Goal: Information Seeking & Learning: Learn about a topic

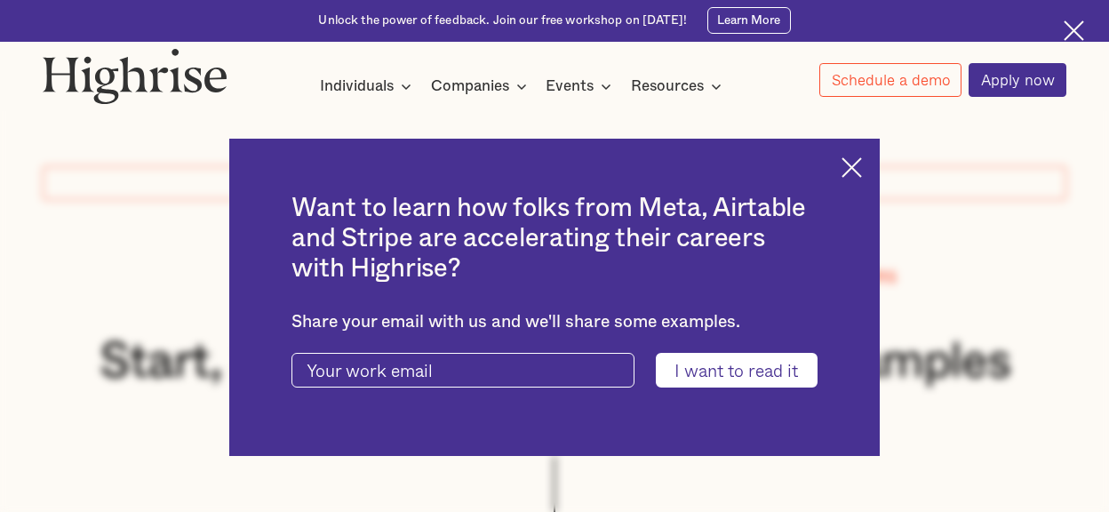
click at [858, 166] on img at bounding box center [851, 167] width 20 height 20
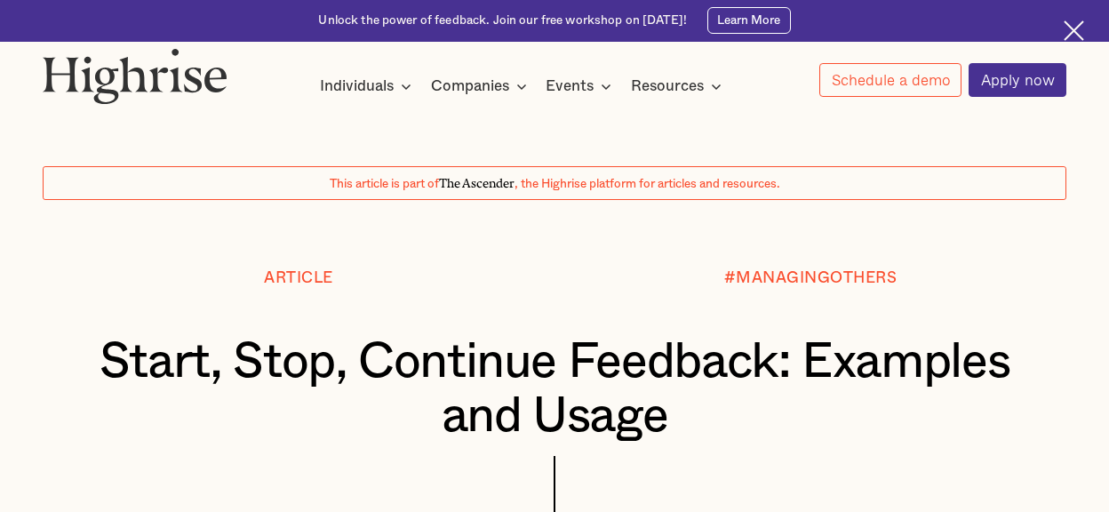
click at [31, 273] on div "Article #MANAGINGOTHERS Start, Stop, Continue Feedback: Examples and Usage BY […" at bounding box center [554, 419] width 1105 height 300
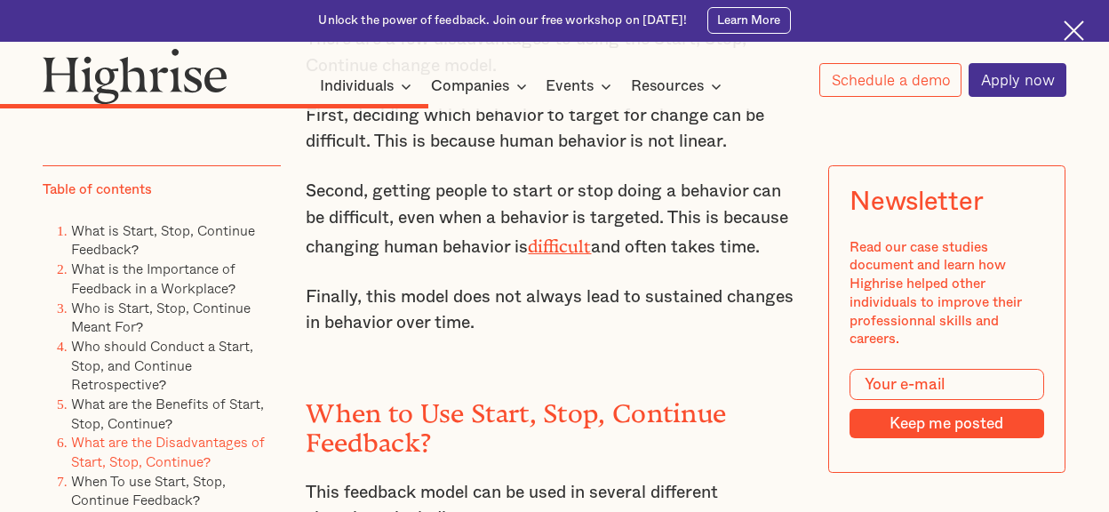
scroll to position [5953, 0]
drag, startPoint x: 409, startPoint y: 245, endPoint x: 501, endPoint y: 245, distance: 92.4
click at [501, 245] on p "Second, getting people to start or stop doing a behavior can be difficult, even…" at bounding box center [554, 218] width 497 height 81
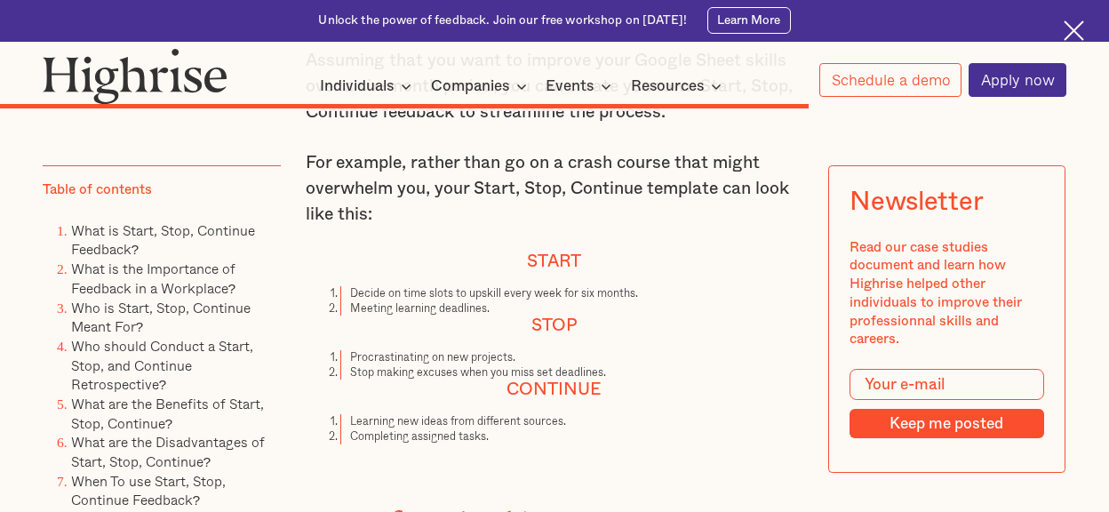
scroll to position [10306, 0]
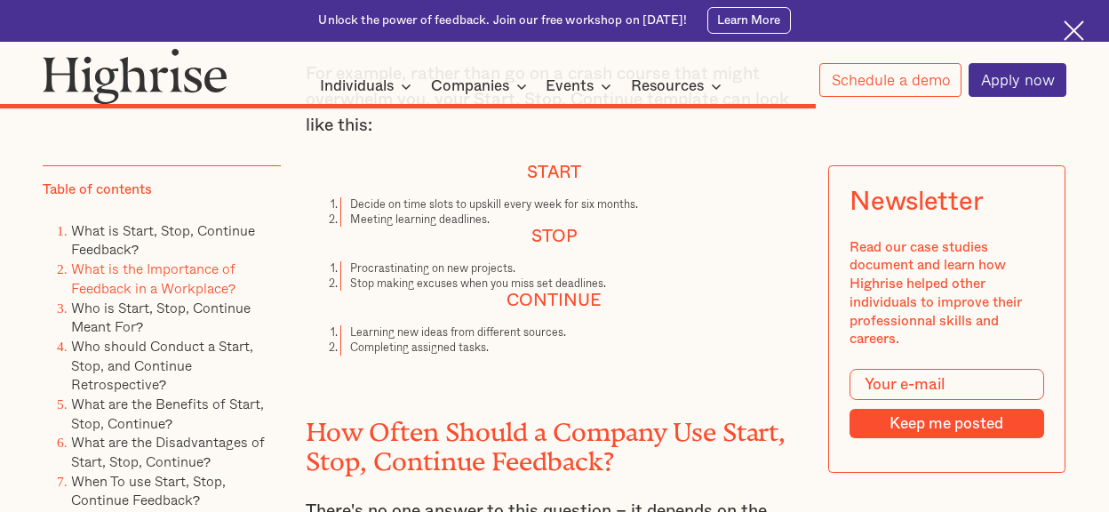
click at [164, 266] on link "What is the Importance of Feedback in a Workplace?" at bounding box center [153, 279] width 165 height 41
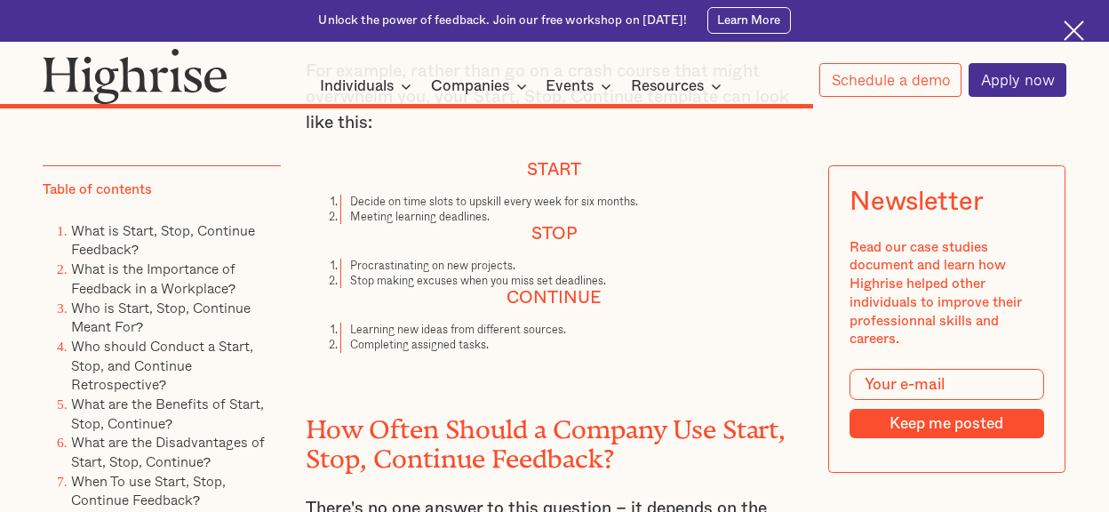
scroll to position [10280, 0]
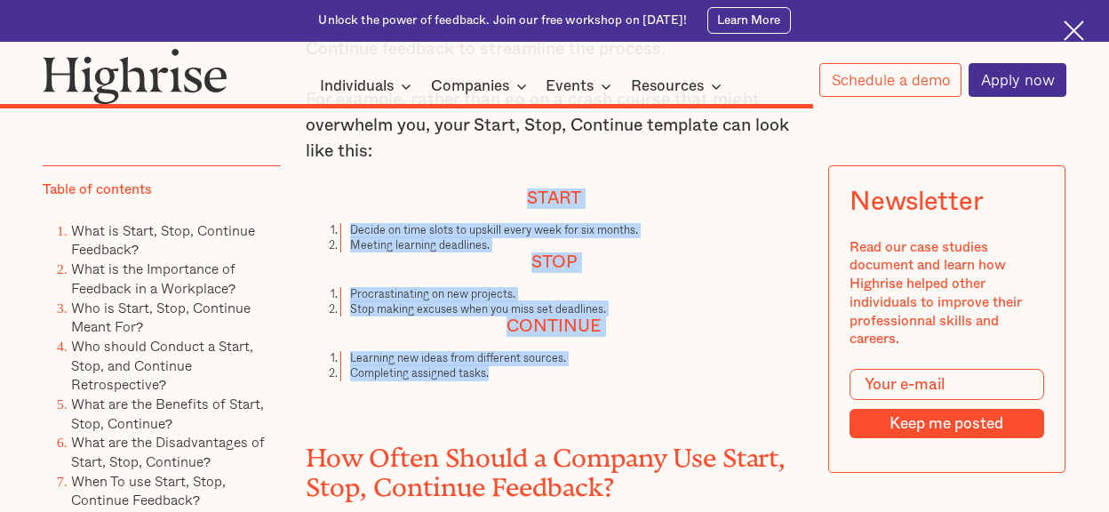
drag, startPoint x: 419, startPoint y: 256, endPoint x: 618, endPoint y: 440, distance: 271.0
copy div "Start Decide on time slots to upskill every week for six months. Meeting learni…"
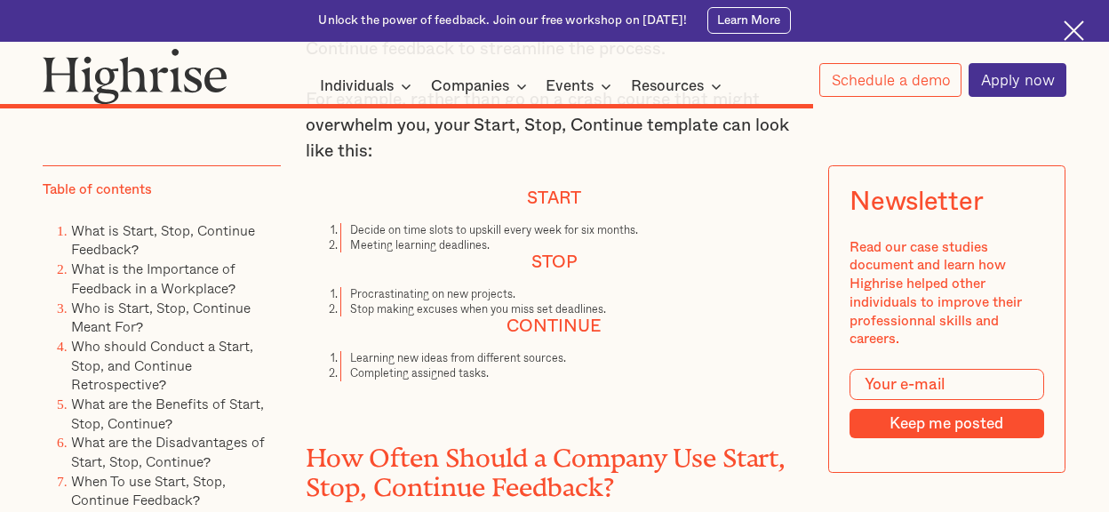
click at [370, 164] on p "For example, rather than go on a crash course that might overwhelm you, your St…" at bounding box center [554, 125] width 497 height 77
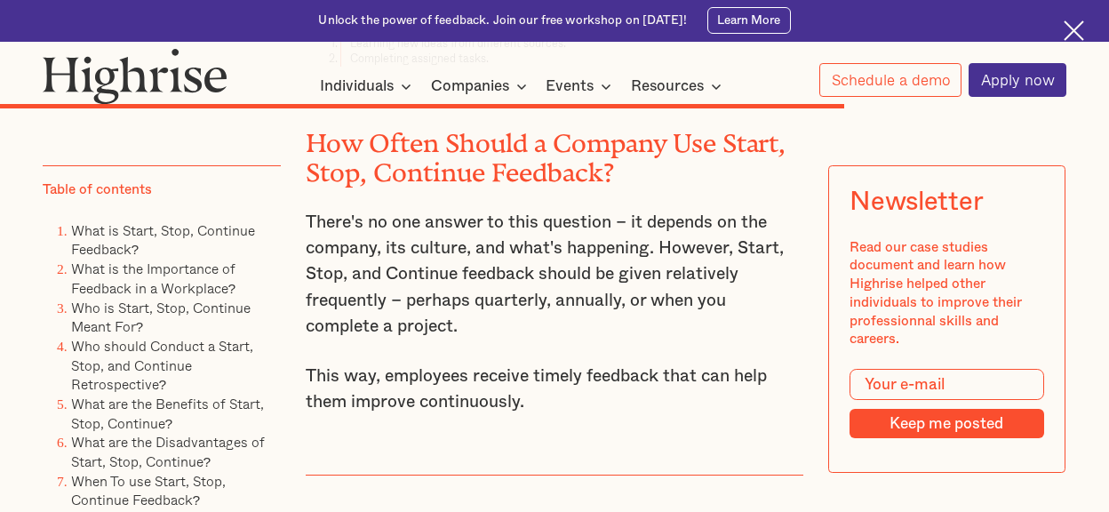
scroll to position [10636, 0]
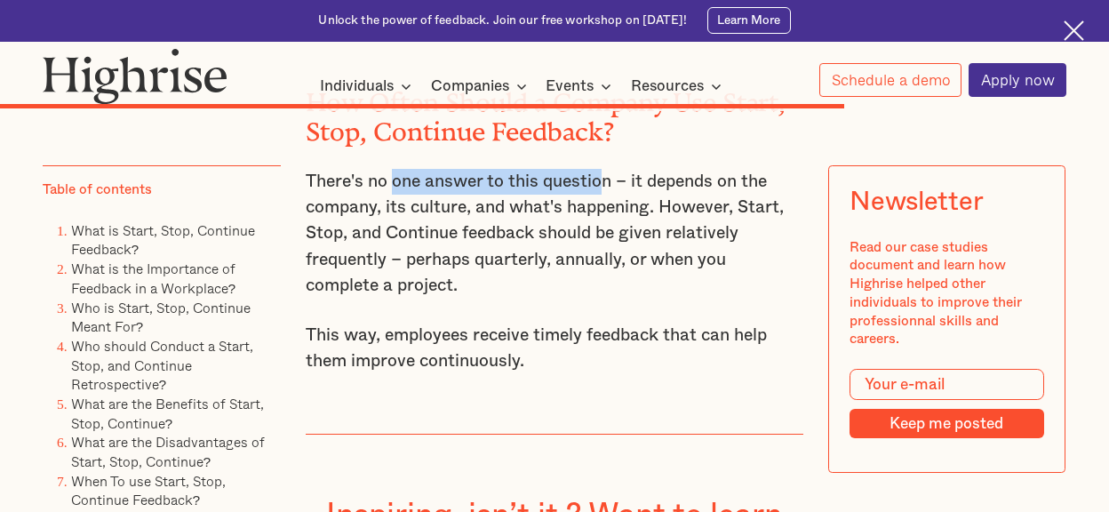
drag, startPoint x: 396, startPoint y: 254, endPoint x: 602, endPoint y: 251, distance: 206.1
click at [605, 250] on p "There's no one answer to this question – it depends on the company, its culture…" at bounding box center [554, 234] width 497 height 130
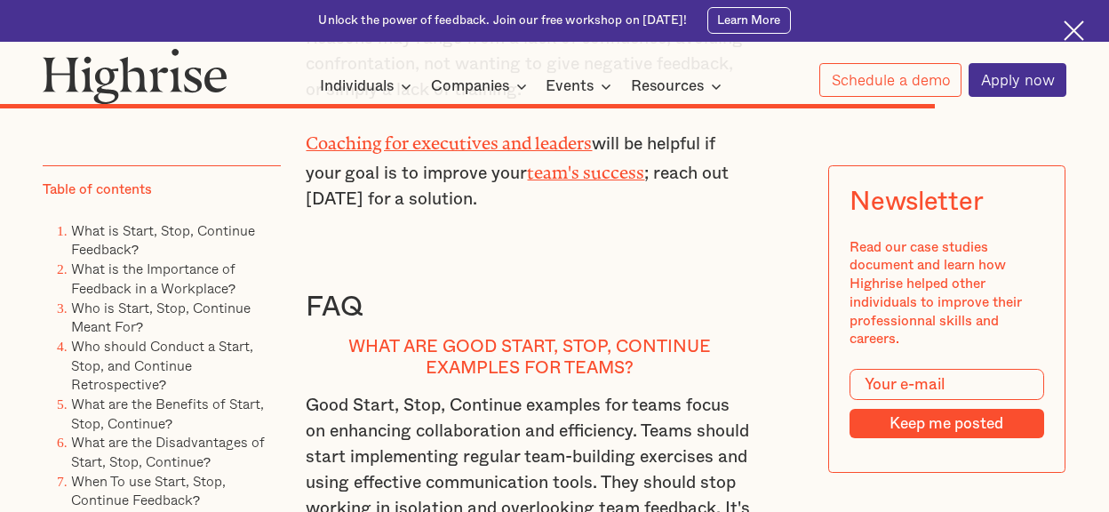
scroll to position [11702, 0]
